Goal: Contribute content: Add original content to the website for others to see

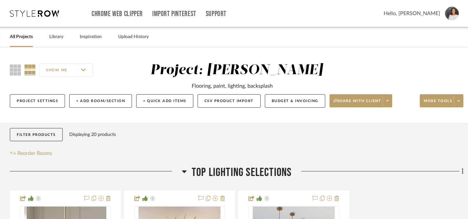
click at [16, 37] on link "All Projects" at bounding box center [21, 36] width 23 height 9
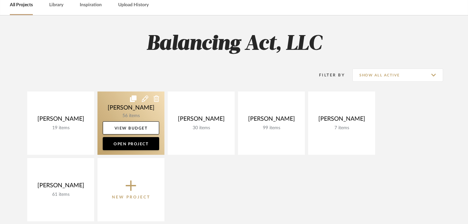
scroll to position [32, 0]
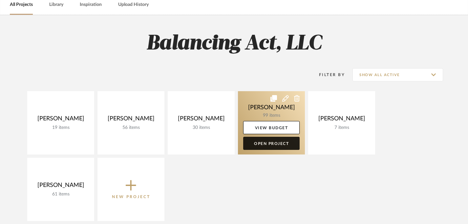
click at [262, 144] on link "Open Project" at bounding box center [271, 143] width 56 height 13
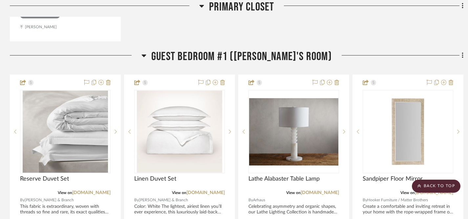
scroll to position [2161, 0]
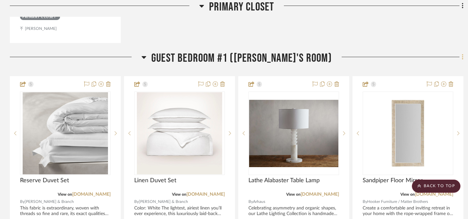
click at [462, 55] on icon at bounding box center [461, 57] width 1 height 6
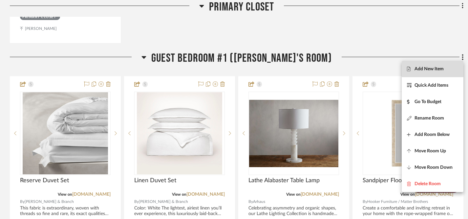
click at [437, 69] on span "Add New Item" at bounding box center [428, 69] width 29 height 6
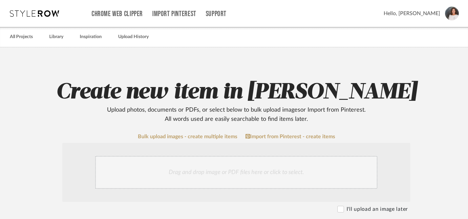
click at [246, 174] on div "Drag and drop image or PDF files here or click to select." at bounding box center [236, 172] width 282 height 33
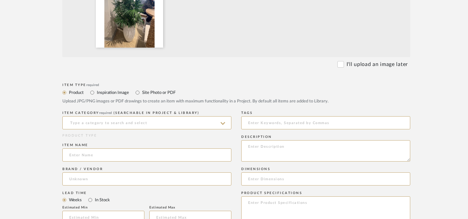
scroll to position [218, 0]
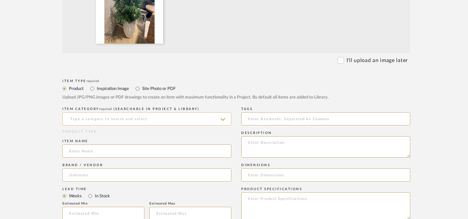
click at [93, 119] on input at bounding box center [146, 118] width 169 height 13
type input "p"
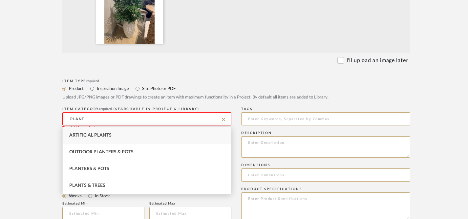
click at [101, 137] on span "Artificial Plants" at bounding box center [90, 135] width 42 height 5
type input "Artificial Plants"
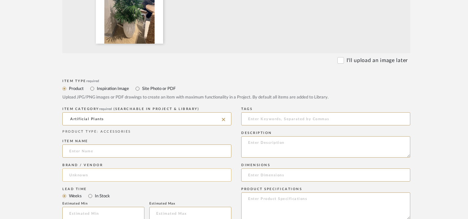
click at [153, 176] on input at bounding box center [146, 174] width 169 height 13
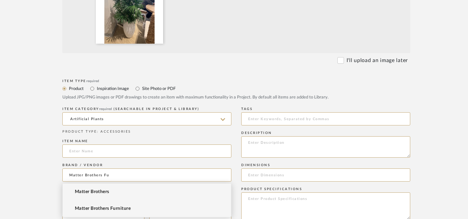
click at [131, 208] on span "Matter Brothers Furniture" at bounding box center [103, 209] width 56 height 6
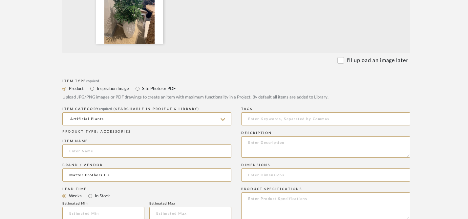
type input "Matter Brothers Furniture"
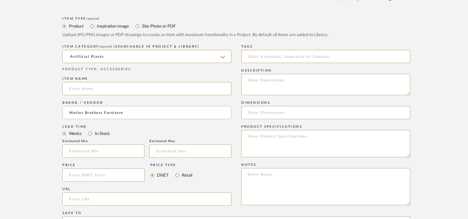
scroll to position [282, 0]
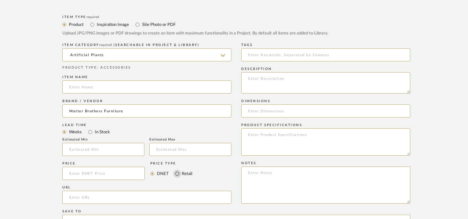
click at [177, 173] on input "Retail" at bounding box center [177, 174] width 8 height 8
radio input "true"
click at [123, 175] on input at bounding box center [103, 173] width 82 height 13
type input "$819.00"
click at [284, 186] on textarea at bounding box center [325, 184] width 169 height 37
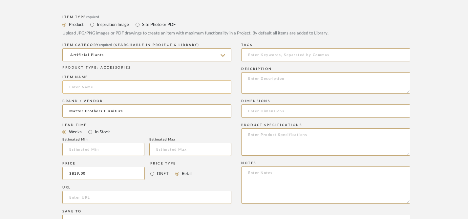
click at [154, 88] on input at bounding box center [146, 86] width 169 height 13
type input "Prince Raphis / White Contour Pot"
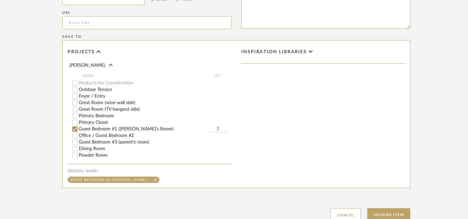
scroll to position [507, 0]
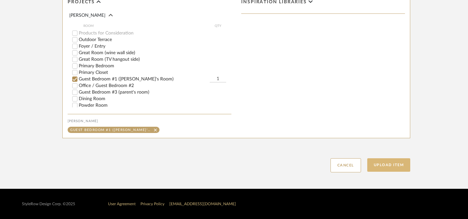
click at [388, 166] on button "Upload Item" at bounding box center [388, 164] width 43 height 13
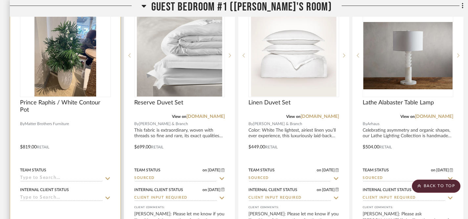
scroll to position [2243, 0]
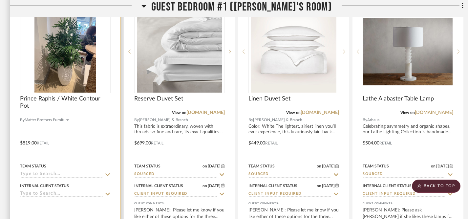
click at [108, 172] on icon at bounding box center [108, 174] width 6 height 5
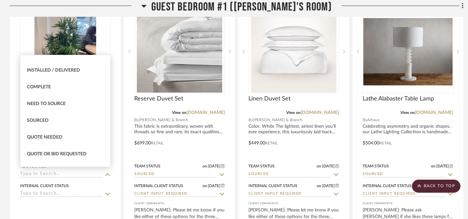
scroll to position [162, 0]
click at [34, 117] on span "Sourced" at bounding box center [38, 119] width 22 height 5
type input "[DATE]"
type input "Sourced"
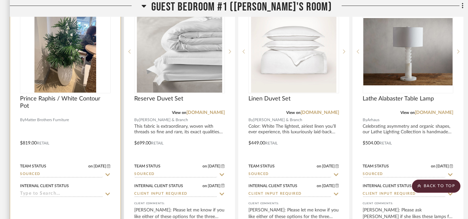
click at [107, 191] on icon at bounding box center [108, 193] width 6 height 5
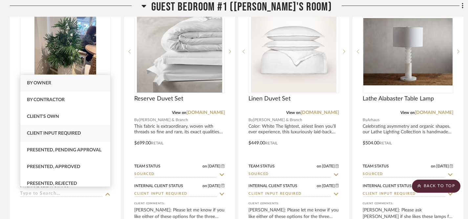
click at [73, 131] on span "Client Input Required" at bounding box center [54, 133] width 54 height 5
type input "[DATE]"
type input "Client Input Required"
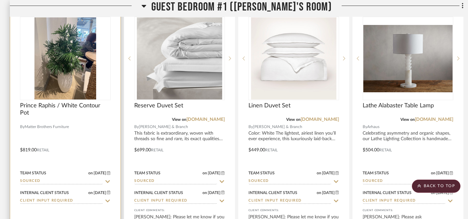
scroll to position [2231, 0]
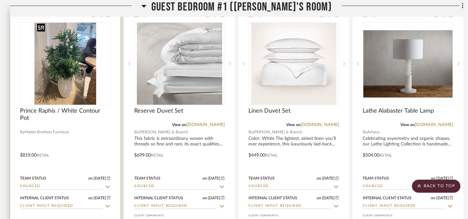
click at [71, 66] on div at bounding box center [65, 63] width 91 height 83
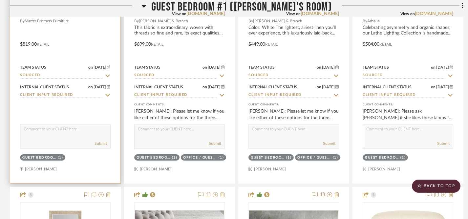
scroll to position [2341, 0]
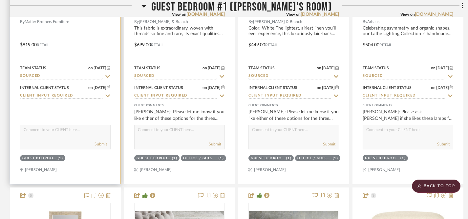
click at [73, 133] on textarea at bounding box center [65, 131] width 90 height 12
type textarea "W"
type textarea "H"
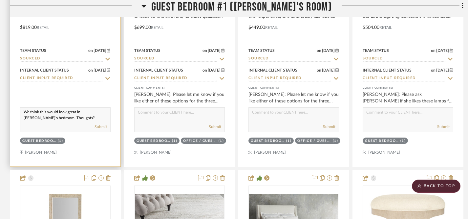
scroll to position [2367, 0]
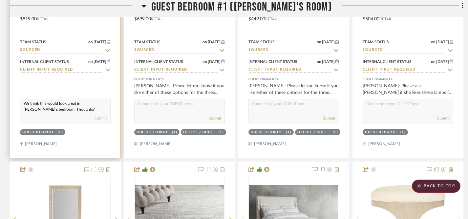
type textarea "We think this would look great in [PERSON_NAME]'s bedroom. Thoughts?"
click at [100, 116] on button "Submit" at bounding box center [100, 118] width 12 height 6
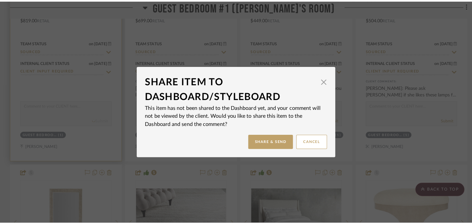
scroll to position [0, 0]
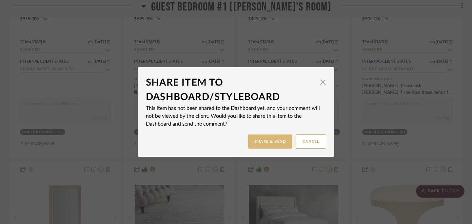
click at [265, 144] on button "Share & Send" at bounding box center [270, 141] width 44 height 14
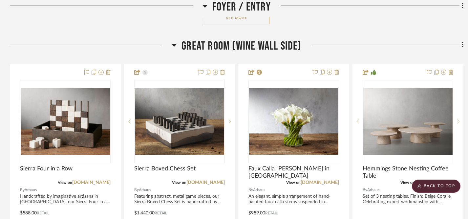
scroll to position [808, 0]
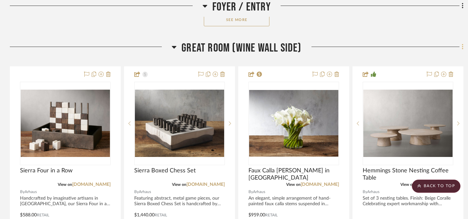
click at [462, 49] on icon at bounding box center [461, 47] width 1 height 6
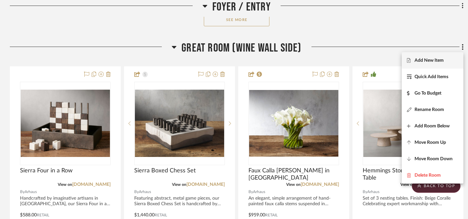
click at [440, 59] on span "Add New Item" at bounding box center [428, 61] width 29 height 6
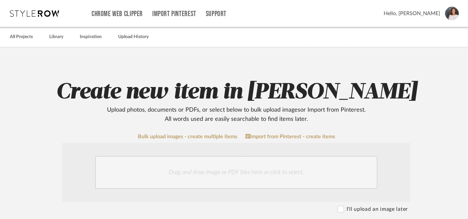
click at [225, 172] on div "Drag and drop image or PDF files here or click to select." at bounding box center [236, 172] width 282 height 33
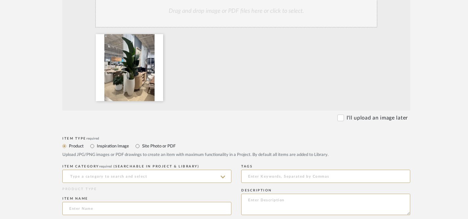
scroll to position [161, 0]
click at [195, 176] on input at bounding box center [146, 175] width 169 height 13
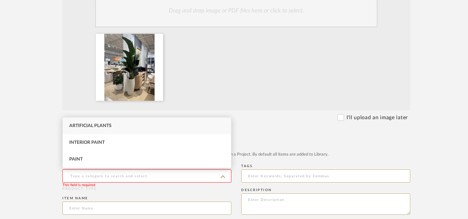
click at [133, 127] on div "Artificial Plants" at bounding box center [147, 125] width 168 height 17
type input "Artificial Plants"
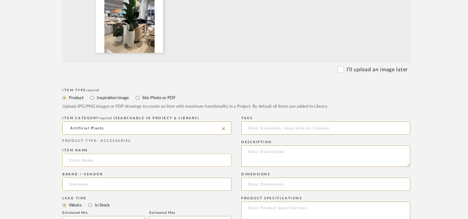
scroll to position [210, 0]
click at [109, 162] on input at bounding box center [146, 159] width 169 height 13
type input "8' Travelers Palm Tree"
click at [112, 184] on input at bounding box center [146, 183] width 169 height 13
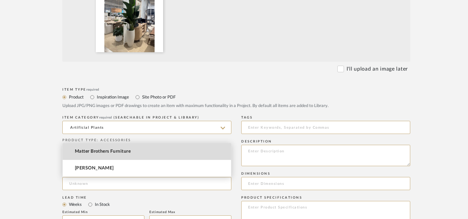
click at [126, 148] on mat-option "Matter Brothers Furniture" at bounding box center [147, 151] width 168 height 17
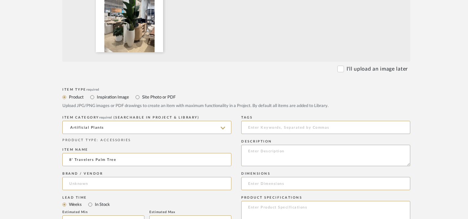
type input "Matter Brothers Furniture"
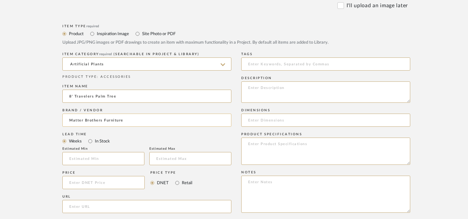
scroll to position [275, 0]
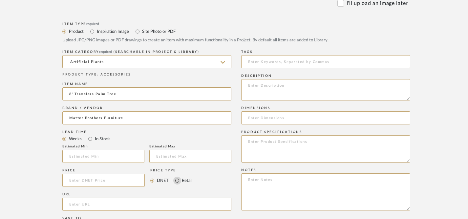
click at [177, 180] on input "Retail" at bounding box center [177, 180] width 8 height 8
radio input "true"
click at [111, 184] on input at bounding box center [103, 179] width 82 height 13
type input "$899.00"
click at [179, 209] on input "url" at bounding box center [146, 203] width 169 height 13
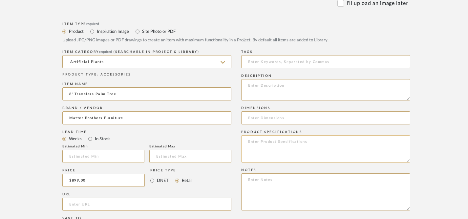
click at [278, 141] on textarea at bounding box center [325, 148] width 169 height 27
click at [275, 89] on textarea at bounding box center [325, 89] width 169 height 21
type textarea "w"
type textarea "W"
click at [247, 86] on textarea "in white, ribbed pot" at bounding box center [325, 89] width 169 height 21
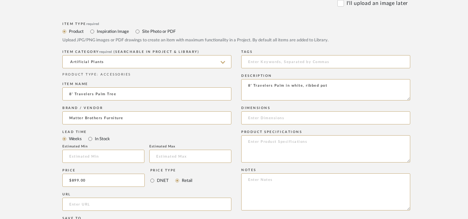
type textarea "8' Travelers Palm in white, ribbed pot"
click at [284, 120] on input at bounding box center [325, 117] width 169 height 13
type input "96' x 55"
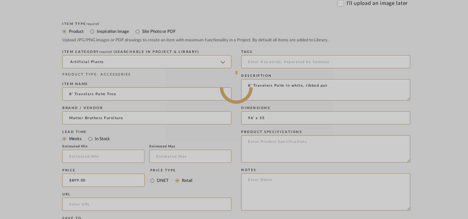
click at [281, 120] on div at bounding box center [236, 87] width 472 height 725
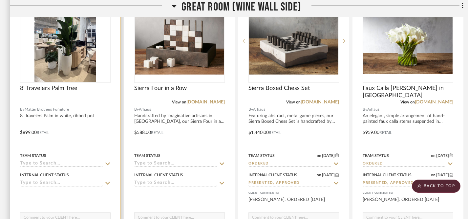
scroll to position [892, 0]
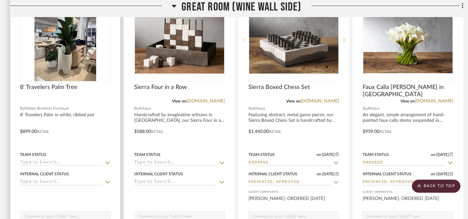
click at [108, 162] on icon at bounding box center [107, 162] width 5 height 3
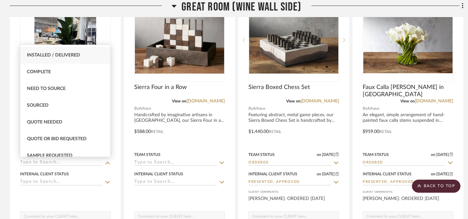
scroll to position [167, 0]
click at [44, 105] on span "Sourced" at bounding box center [38, 104] width 22 height 5
type input "[DATE]"
type input "Sourced"
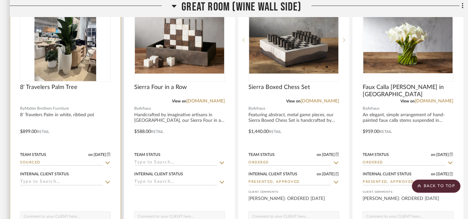
click at [108, 181] on icon at bounding box center [108, 181] width 6 height 5
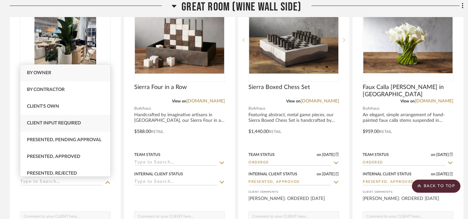
click at [78, 125] on span "Client Input Required" at bounding box center [54, 123] width 54 height 5
type input "[DATE]"
type input "Client Input Required"
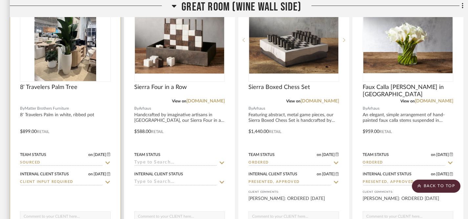
click at [57, 213] on textarea at bounding box center [65, 218] width 90 height 12
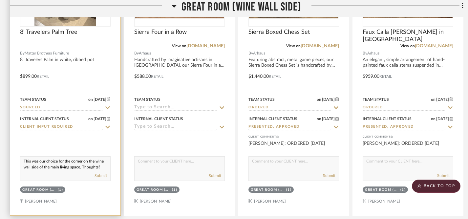
scroll to position [947, 0]
click at [57, 162] on textarea "This was our choice for the corner on the wine wall side of the main living spa…" at bounding box center [65, 162] width 90 height 12
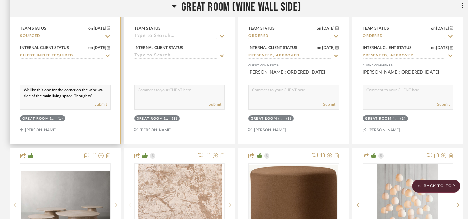
scroll to position [1020, 0]
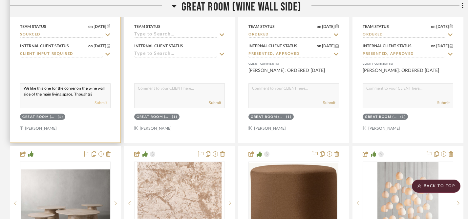
type textarea "We like this one for the corner on the wine wall side of the main living space.…"
click at [100, 103] on button "Submit" at bounding box center [100, 103] width 12 height 6
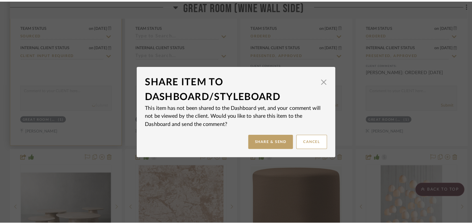
scroll to position [0, 0]
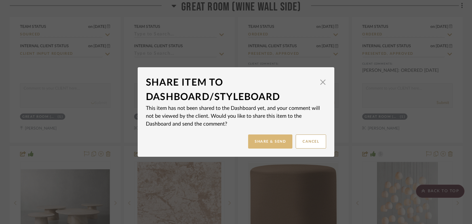
click at [270, 139] on button "Share & Send" at bounding box center [270, 141] width 44 height 14
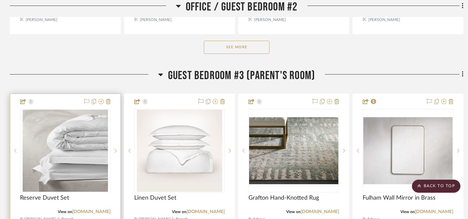
scroll to position [3411, 0]
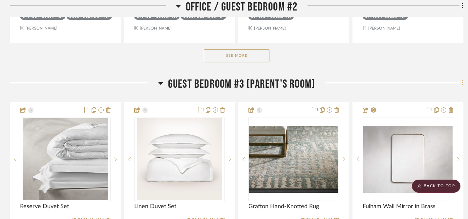
click at [463, 81] on icon at bounding box center [462, 82] width 2 height 7
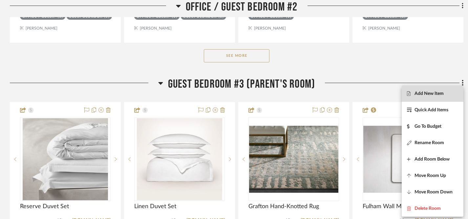
click at [437, 91] on span "Add New Item" at bounding box center [428, 94] width 29 height 6
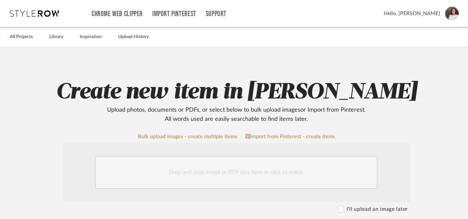
click at [191, 172] on div "Drag and drop image or PDF files here or click to select." at bounding box center [236, 172] width 282 height 33
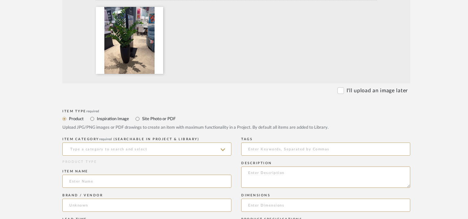
scroll to position [189, 0]
click at [215, 150] on input at bounding box center [146, 148] width 169 height 13
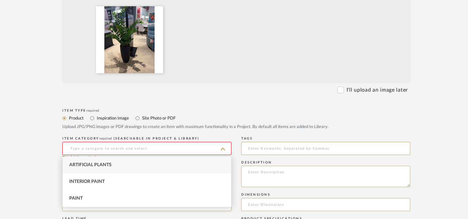
click at [153, 168] on div "Artificial Plants" at bounding box center [147, 164] width 168 height 17
type input "Artificial Plants"
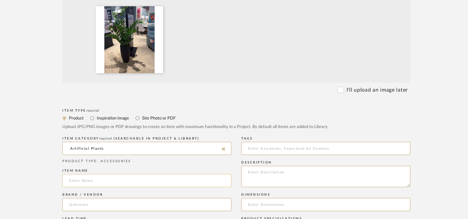
click at [110, 180] on input at bounding box center [146, 180] width 169 height 13
click at [87, 181] on input "62" Zamafolia" at bounding box center [146, 180] width 169 height 13
click at [116, 182] on input "62" Zamifolia" at bounding box center [146, 180] width 169 height 13
type input "62" Zamifolia in Black Ribbed Pot"
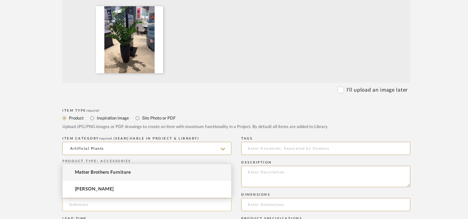
click at [130, 202] on input at bounding box center [146, 204] width 169 height 13
click at [131, 175] on span "Matter Brothers Furniture" at bounding box center [103, 173] width 56 height 6
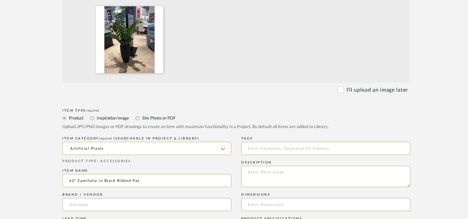
type input "Matter Brothers Furniture"
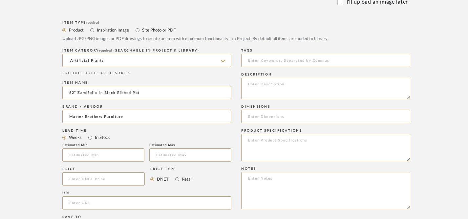
scroll to position [277, 0]
click at [175, 179] on input "Retail" at bounding box center [177, 178] width 8 height 8
radio input "true"
click at [103, 179] on input at bounding box center [103, 178] width 82 height 13
type input "$769.00"
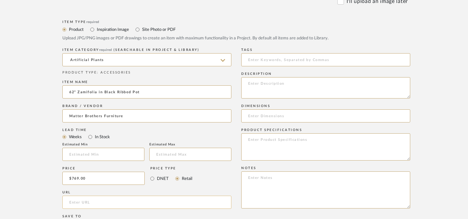
click at [130, 201] on input "url" at bounding box center [146, 201] width 169 height 13
click at [279, 90] on textarea at bounding box center [325, 87] width 169 height 21
drag, startPoint x: 69, startPoint y: 91, endPoint x: 147, endPoint y: 94, distance: 78.5
click at [147, 94] on input "62" Zamifolia in Black Ribbed Pot" at bounding box center [146, 91] width 169 height 13
click at [280, 80] on textarea at bounding box center [325, 87] width 169 height 21
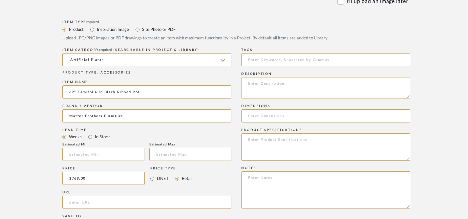
paste textarea "62" Zamifolia in Black Ribbed Pot"
type textarea "62" Zamifolia in Black Ribbed Pot"
click at [268, 121] on input at bounding box center [325, 115] width 169 height 13
type input "62" x 32""
click at [283, 84] on textarea "62" Zamifolia in Black Ribbed Pot" at bounding box center [325, 87] width 169 height 21
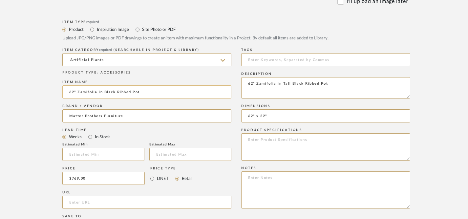
type textarea "62" Zamifolia in Tall Black Ribbed Pot"
click at [104, 93] on input "62" Zamifolia in Black Ribbed Pot" at bounding box center [146, 91] width 169 height 13
click at [123, 93] on input "62" Zamifolia in Tall Black Ribbed Pot" at bounding box center [146, 91] width 169 height 13
type input "62" Zamifolia in Tall Black Ribbed Pot"
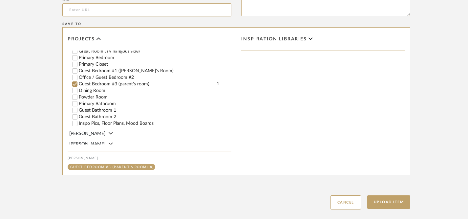
scroll to position [507, 0]
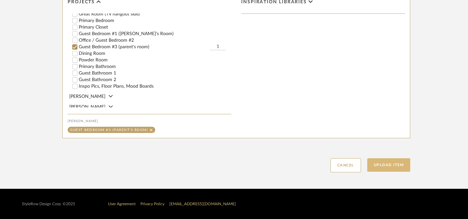
click at [391, 165] on button "Upload Item" at bounding box center [388, 164] width 43 height 13
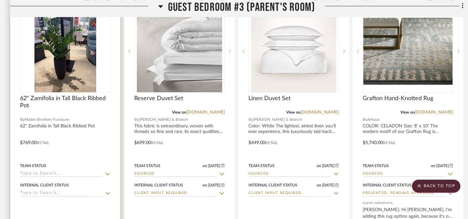
scroll to position [2939, 0]
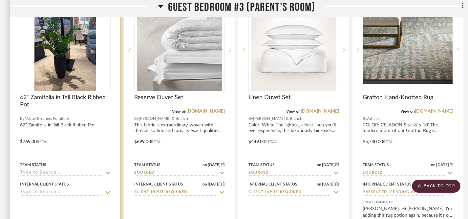
click at [107, 170] on icon at bounding box center [108, 172] width 6 height 5
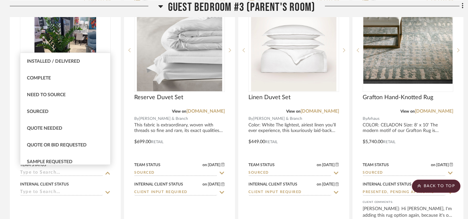
scroll to position [171, 0]
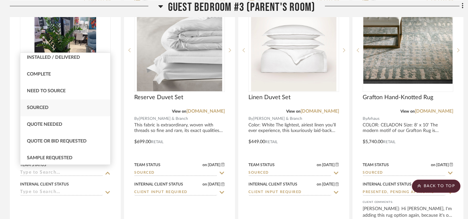
click at [40, 109] on span "Sourced" at bounding box center [38, 107] width 22 height 5
type input "[DATE]"
type input "Sourced"
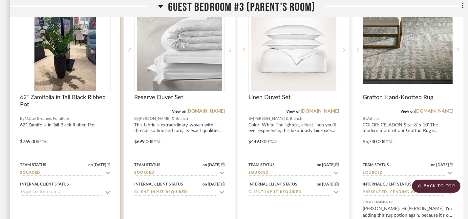
click at [108, 190] on icon at bounding box center [108, 192] width 6 height 5
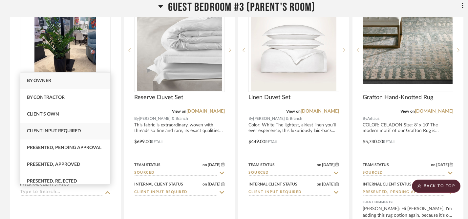
click at [69, 129] on span "Client Input Required" at bounding box center [54, 131] width 54 height 5
type input "[DATE]"
type input "Client Input Required"
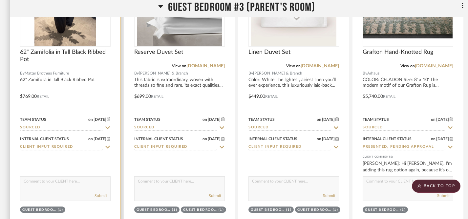
scroll to position [2985, 0]
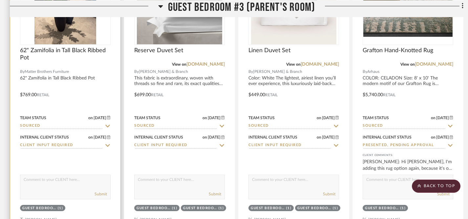
click at [77, 177] on textarea at bounding box center [65, 181] width 90 height 12
type textarea "L"
type textarea "Thoughts on this option for your parent's bedroom?"
click at [100, 192] on button "Submit" at bounding box center [100, 194] width 12 height 6
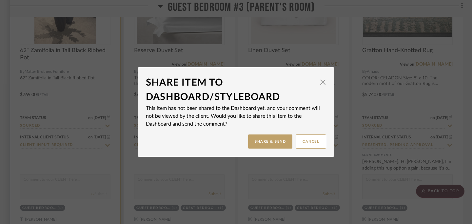
scroll to position [0, 0]
click at [273, 137] on button "Share & Send" at bounding box center [270, 141] width 44 height 14
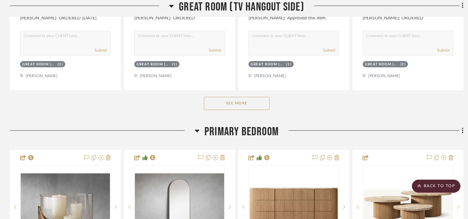
scroll to position [1418, 0]
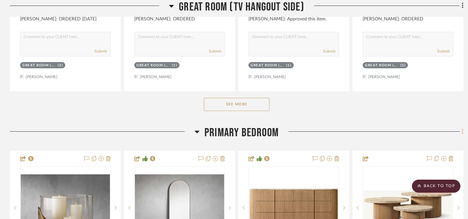
click at [462, 129] on icon at bounding box center [461, 132] width 1 height 6
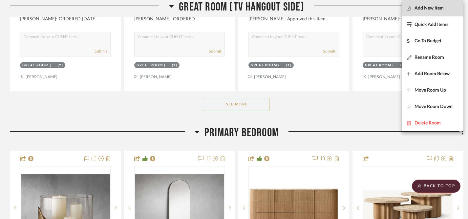
click at [420, 8] on span "Add New Item" at bounding box center [428, 9] width 29 height 6
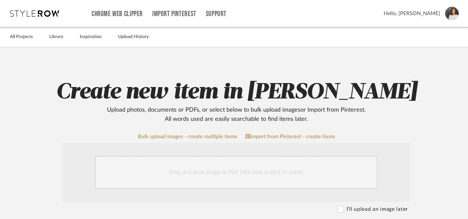
click at [231, 171] on div "Drag and drop image or PDF files here or click to select." at bounding box center [236, 172] width 282 height 33
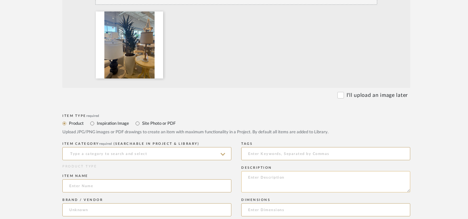
scroll to position [184, 0]
click at [183, 156] on input at bounding box center [146, 152] width 169 height 13
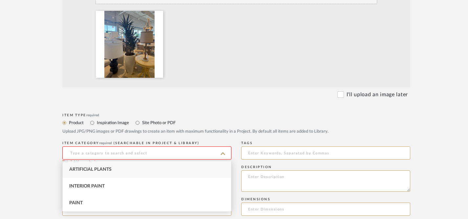
click at [170, 172] on div "Artificial Plants" at bounding box center [147, 169] width 168 height 17
type input "Artificial Plants"
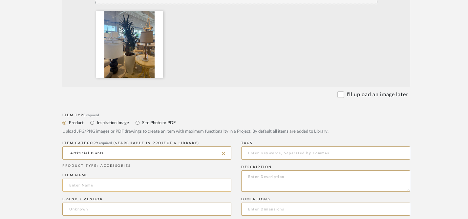
click at [195, 189] on input at bounding box center [146, 184] width 169 height 13
type input "7' Deluxe Skinny Yucca"
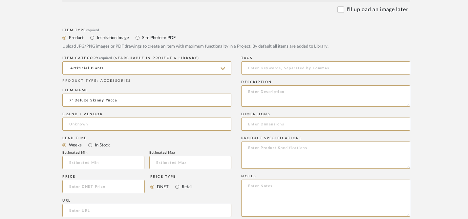
scroll to position [278, 0]
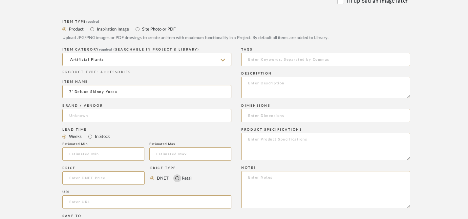
click at [176, 178] on input "Retail" at bounding box center [177, 178] width 8 height 8
radio input "true"
click at [116, 180] on input at bounding box center [103, 177] width 82 height 13
type input "$1,159.00"
click at [131, 204] on input "url" at bounding box center [146, 201] width 169 height 13
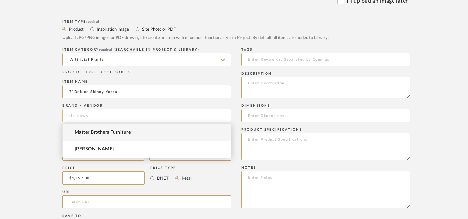
click at [112, 116] on input at bounding box center [146, 115] width 169 height 13
click at [111, 132] on span "Matter Brothers Furniture" at bounding box center [103, 133] width 56 height 6
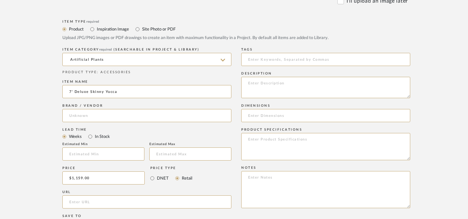
type input "Matter Brothers Furniture"
drag, startPoint x: 69, startPoint y: 91, endPoint x: 127, endPoint y: 92, distance: 57.7
click at [127, 92] on input "7' Deluxe Skinny Yucca" at bounding box center [146, 91] width 169 height 13
click at [258, 86] on textarea at bounding box center [325, 87] width 169 height 21
paste textarea "7' Deluxe Skinny Yucca"
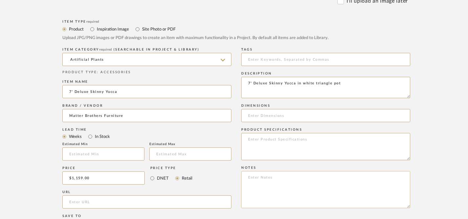
type textarea "7' Deluxe Skinny Yucca in white triangle pot"
click at [292, 196] on textarea at bounding box center [325, 189] width 169 height 37
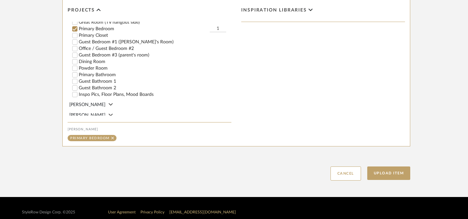
scroll to position [507, 0]
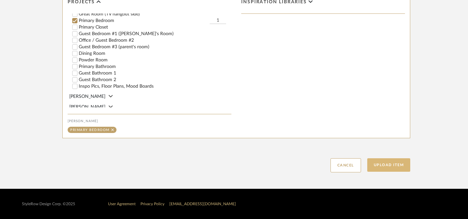
click at [389, 160] on button "Upload Item" at bounding box center [388, 164] width 43 height 13
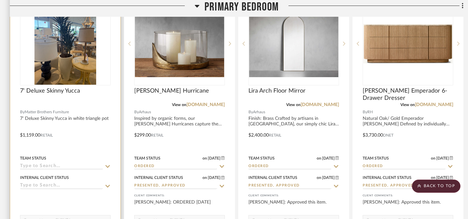
scroll to position [1585, 0]
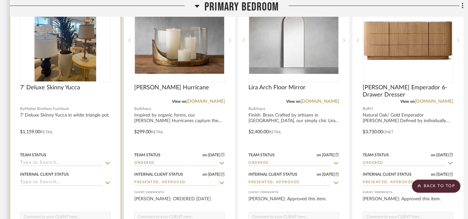
click at [105, 162] on icon at bounding box center [108, 162] width 6 height 5
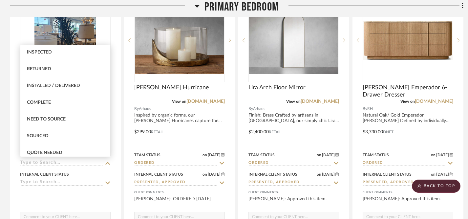
scroll to position [135, 0]
click at [50, 135] on div "Sourced" at bounding box center [65, 135] width 90 height 17
type input "[DATE]"
type input "Sourced"
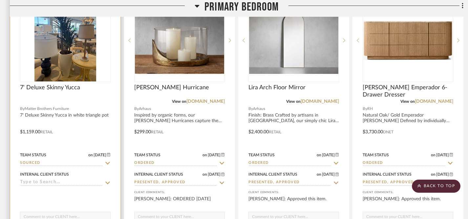
click at [108, 181] on icon at bounding box center [108, 182] width 6 height 5
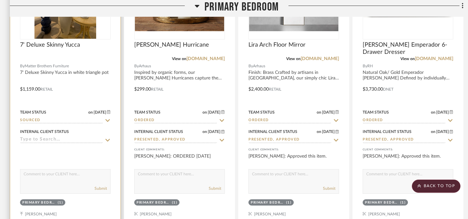
scroll to position [1635, 0]
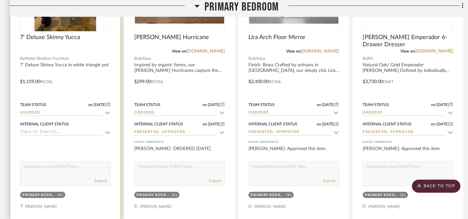
click at [107, 131] on icon at bounding box center [108, 132] width 6 height 5
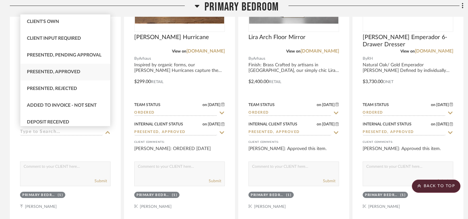
scroll to position [33, 0]
click at [65, 40] on span "Client Input Required" at bounding box center [54, 39] width 54 height 5
type input "[DATE]"
type input "Client Input Required"
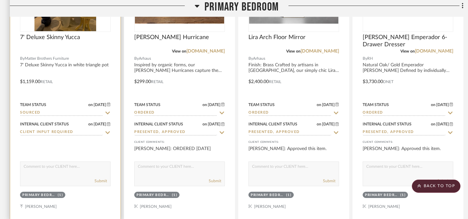
click at [58, 171] on textarea at bounding box center [65, 168] width 90 height 12
type textarea "W"
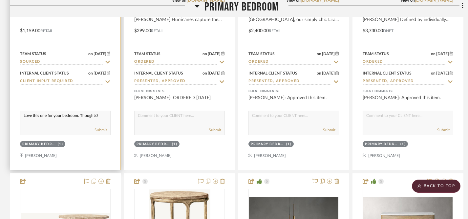
scroll to position [1687, 0]
type textarea "Love this one for your bedroom. Thoughts?"
click at [103, 129] on button "Submit" at bounding box center [100, 130] width 12 height 6
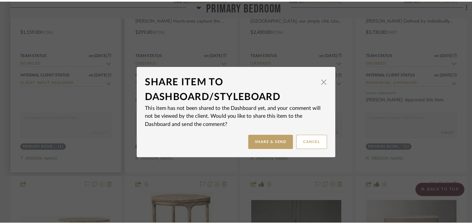
scroll to position [0, 0]
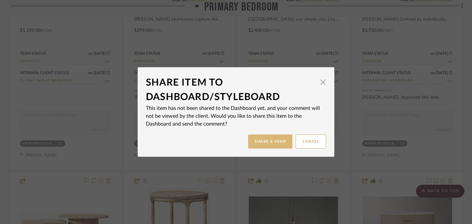
click at [264, 142] on button "Share & Send" at bounding box center [270, 141] width 44 height 14
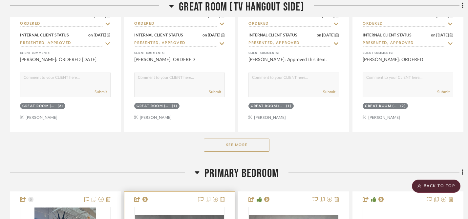
scroll to position [1375, 0]
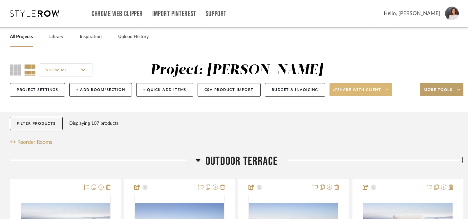
click at [356, 90] on span "Share with client" at bounding box center [357, 92] width 48 height 10
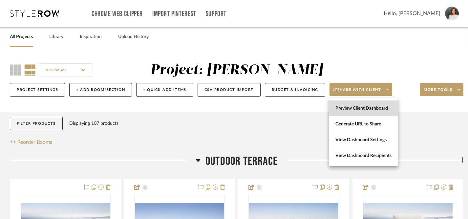
click at [352, 109] on span "Preview Client Dashboard" at bounding box center [363, 109] width 56 height 6
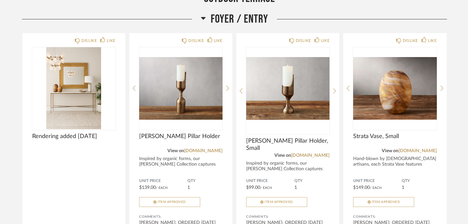
scroll to position [372, 0]
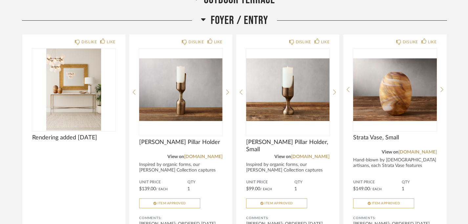
click at [204, 18] on icon at bounding box center [203, 19] width 5 height 8
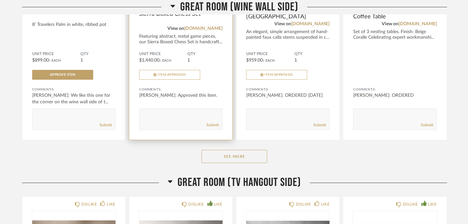
scroll to position [526, 0]
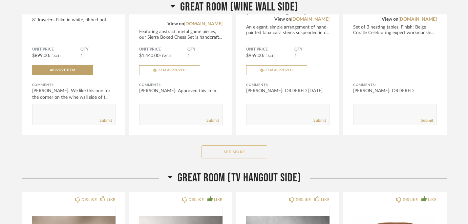
click at [232, 154] on button "See More" at bounding box center [234, 151] width 66 height 13
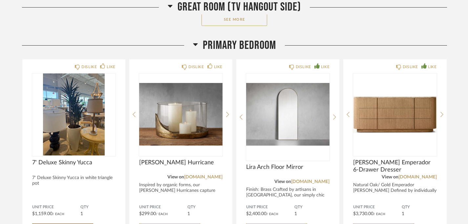
scroll to position [1187, 0]
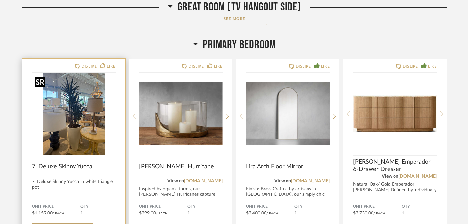
click at [76, 121] on img "0" at bounding box center [73, 114] width 83 height 82
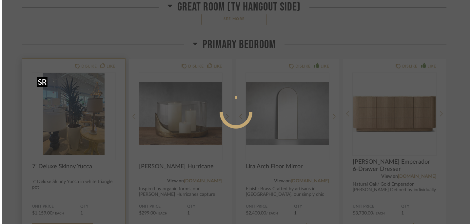
scroll to position [0, 0]
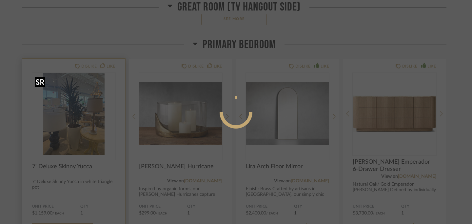
click at [76, 121] on div at bounding box center [236, 112] width 472 height 224
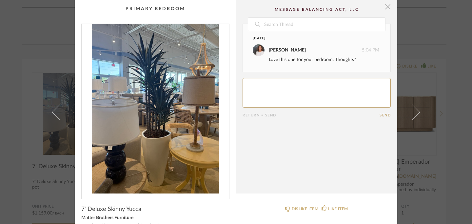
click at [385, 10] on span "button" at bounding box center [387, 6] width 13 height 13
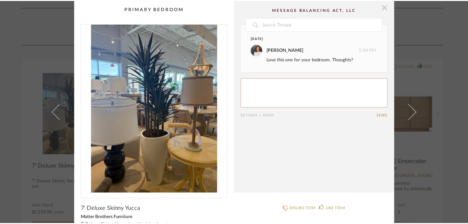
scroll to position [1187, 0]
